Goal: Communication & Community: Participate in discussion

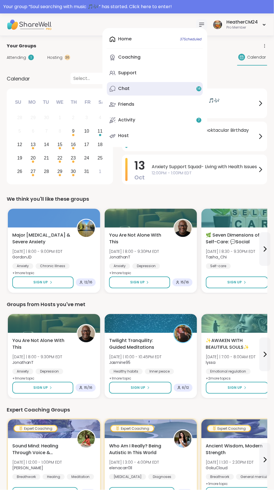
click at [127, 89] on div "Chat 14" at bounding box center [123, 89] width 11 height 6
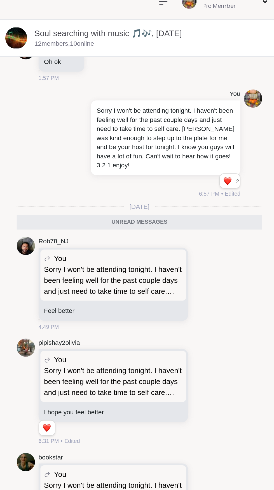
scroll to position [1417, 0]
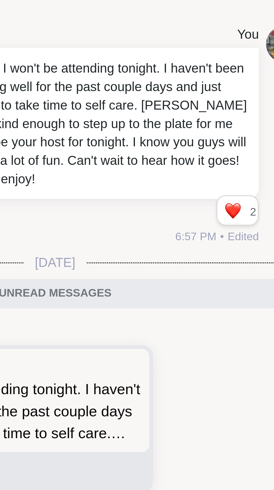
click at [244, 126] on div "Reactions: love" at bounding box center [241, 123] width 5 height 5
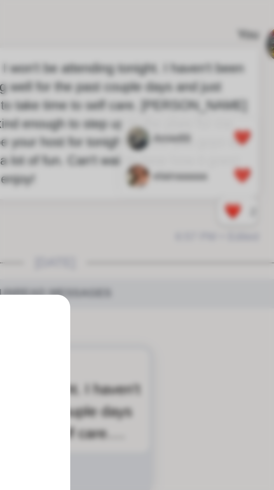
click at [230, 89] on div "2 Amie89 elainaaaaa" at bounding box center [137, 245] width 274 height 490
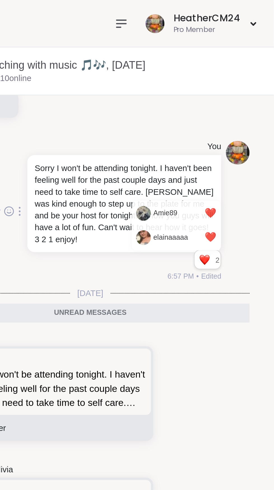
scroll to position [0, 0]
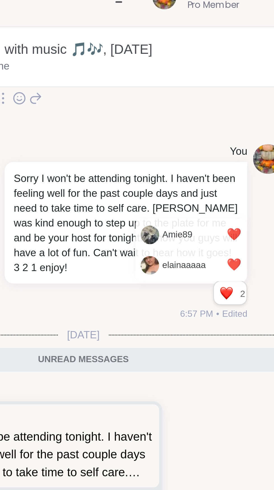
click at [233, 65] on div "Rob78_NJ Oh ok 1:57 PM" at bounding box center [187, 50] width 151 height 30
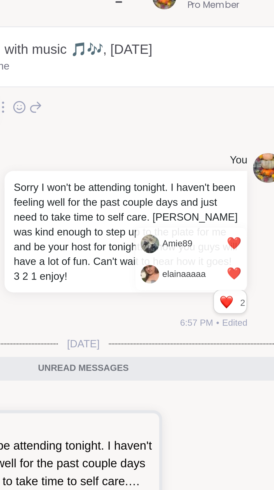
scroll to position [1412, 0]
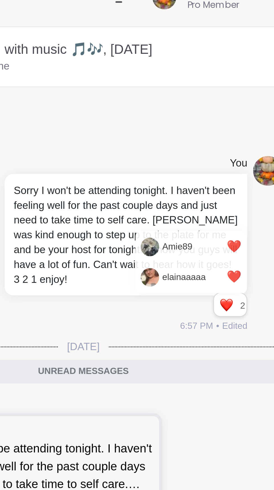
click at [226, 140] on div "You Sorry I won't be attending tonight. I haven't been feeling well for the pas…" at bounding box center [187, 104] width 151 height 71
click at [228, 140] on div "You Sorry I won't be attending tonight. I haven't been feeling well for the pas…" at bounding box center [187, 104] width 151 height 71
click at [232, 140] on div "You Sorry I won't be attending tonight. I haven't been feeling well for the pas…" at bounding box center [187, 104] width 151 height 71
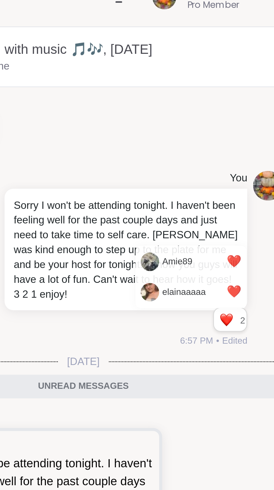
scroll to position [1404, 0]
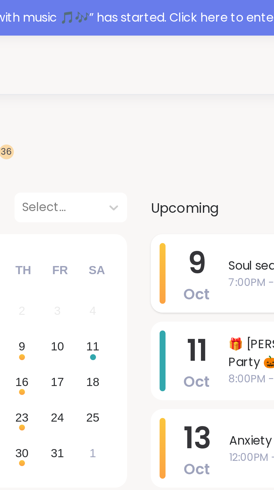
click at [159, 102] on span "Soul searching with music 🎵🎶" at bounding box center [205, 100] width 106 height 7
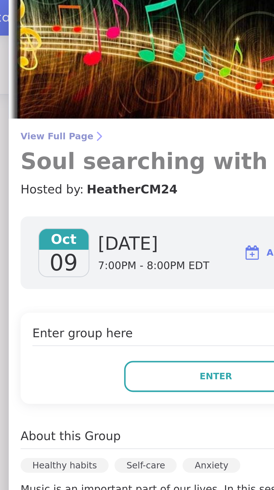
click at [138, 52] on span "View Full Page" at bounding box center [196, 51] width 148 height 4
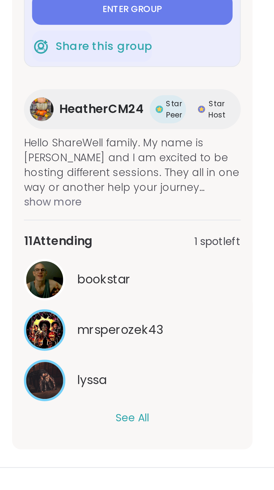
click at [223, 329] on div "Group live [DATE] 7:00PM - 8:00PM EDT Enter group Share this group HeatherCM24 …" at bounding box center [219, 224] width 91 height 217
click at [226, 323] on button "See All" at bounding box center [220, 322] width 13 height 6
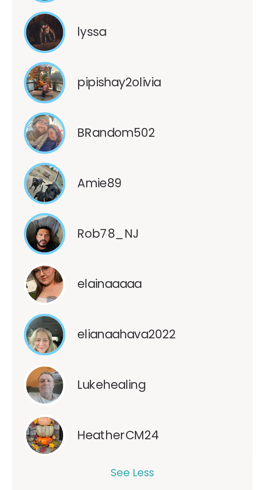
type textarea "*"
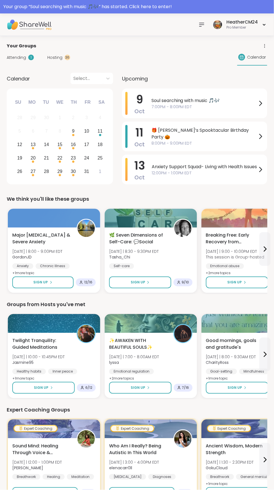
click at [203, 25] on icon at bounding box center [202, 24] width 7 height 7
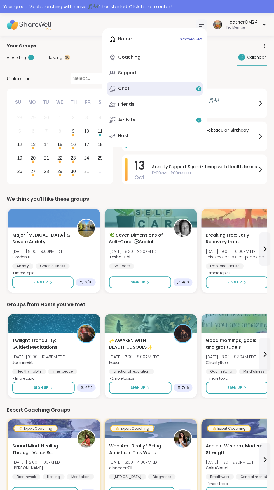
click at [130, 91] on div "Chat 3" at bounding box center [123, 89] width 11 height 6
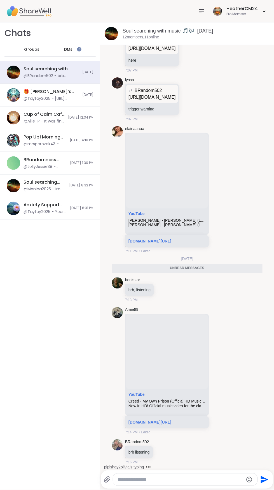
scroll to position [2353, 0]
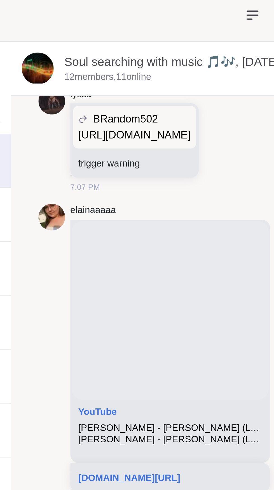
click at [139, 41] on div "Soul searching with music 🎵🎶, Oct 09 12 members, 11 online" at bounding box center [187, 33] width 174 height 23
click at [142, 38] on p "12 members, 11 online" at bounding box center [141, 37] width 37 height 6
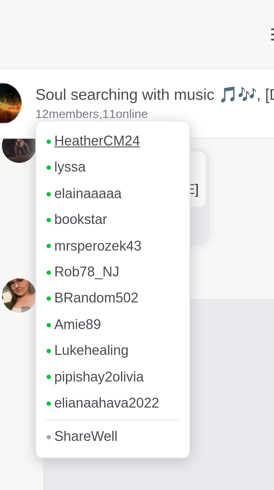
click at [152, 45] on link "HeatherCM24" at bounding box center [143, 46] width 28 height 6
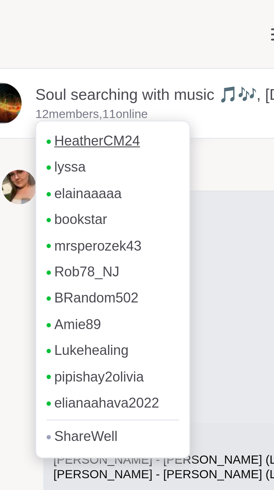
scroll to position [2388, 0]
click at [181, 15] on div "HeatherCM24 Pro Member" at bounding box center [137, 11] width 274 height 22
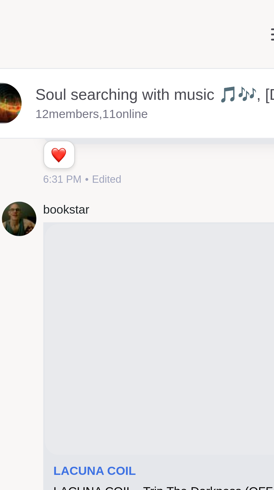
scroll to position [1693, 0]
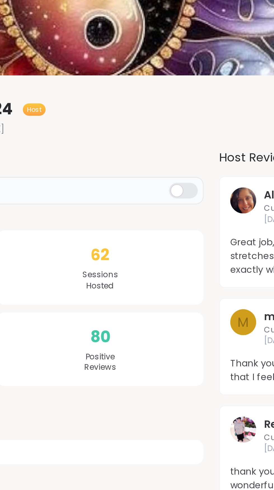
scroll to position [13, 0]
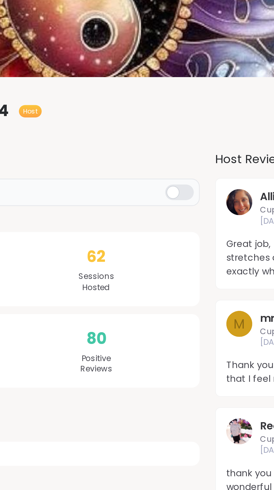
click at [182, 140] on div at bounding box center [177, 142] width 12 height 7
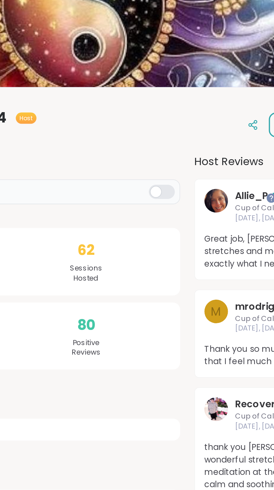
click at [179, 144] on div at bounding box center [177, 142] width 12 height 7
